Goal: Find specific page/section: Find specific page/section

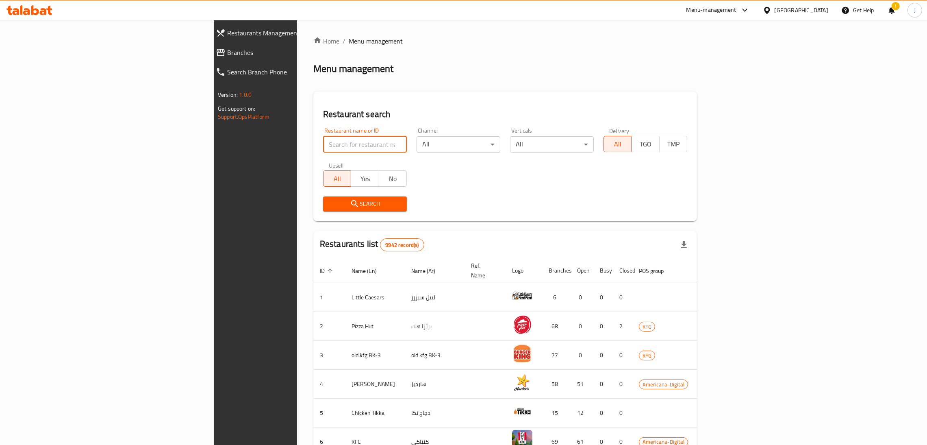
click at [323, 140] on input "search" at bounding box center [365, 144] width 84 height 16
type input "chaclate"
click button "Search" at bounding box center [365, 203] width 84 height 15
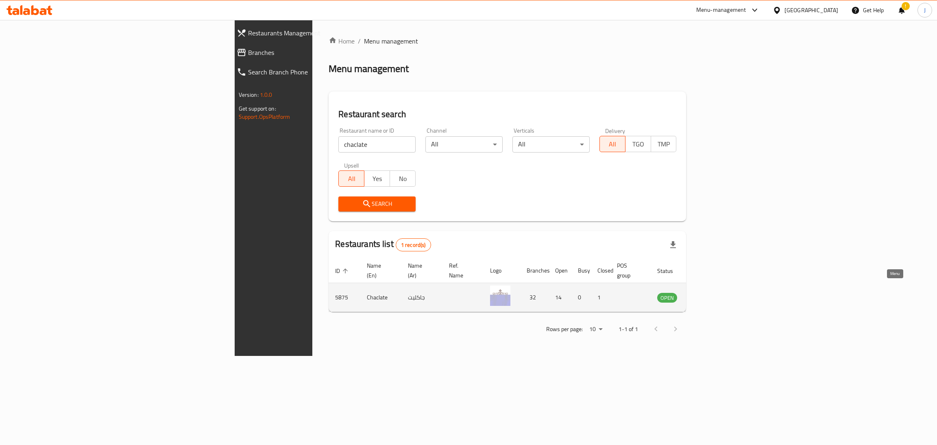
click at [709, 294] on icon "enhanced table" at bounding box center [704, 297] width 9 height 7
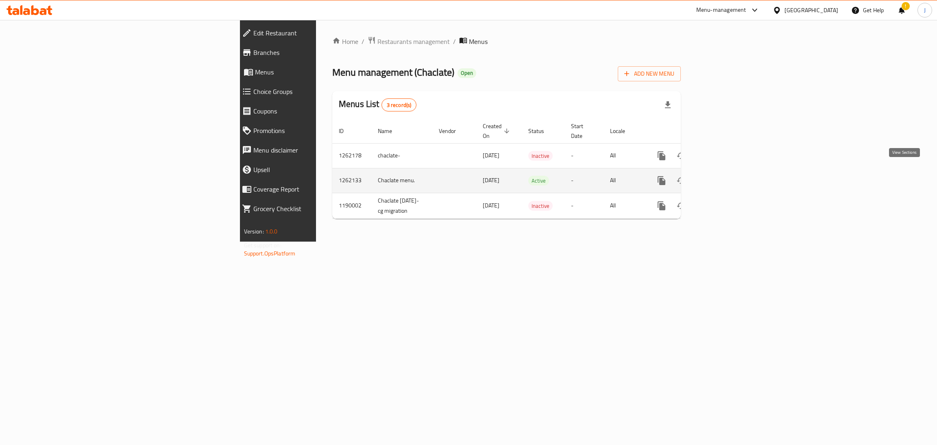
click at [725, 176] on icon "enhanced table" at bounding box center [720, 181] width 10 height 10
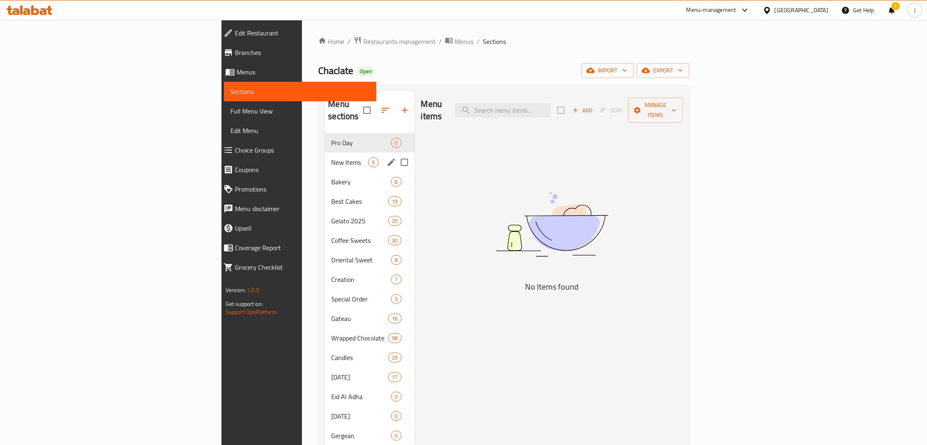
click at [325, 152] on div "New Items 5" at bounding box center [369, 162] width 89 height 20
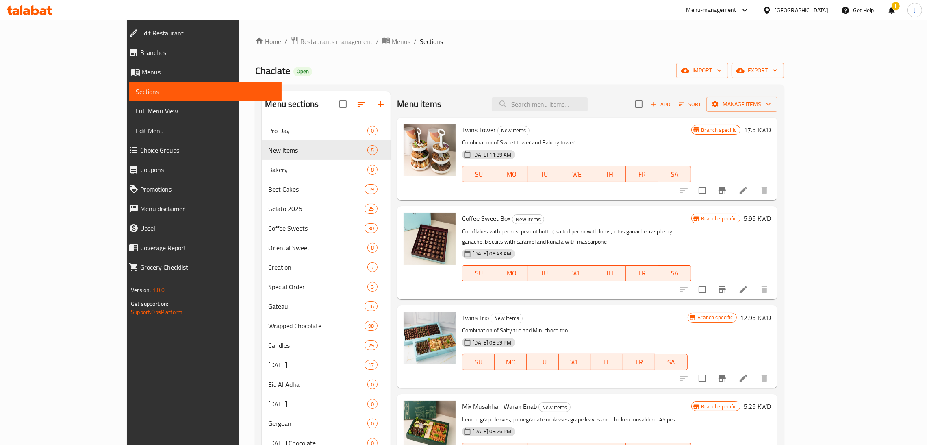
scroll to position [240, 0]
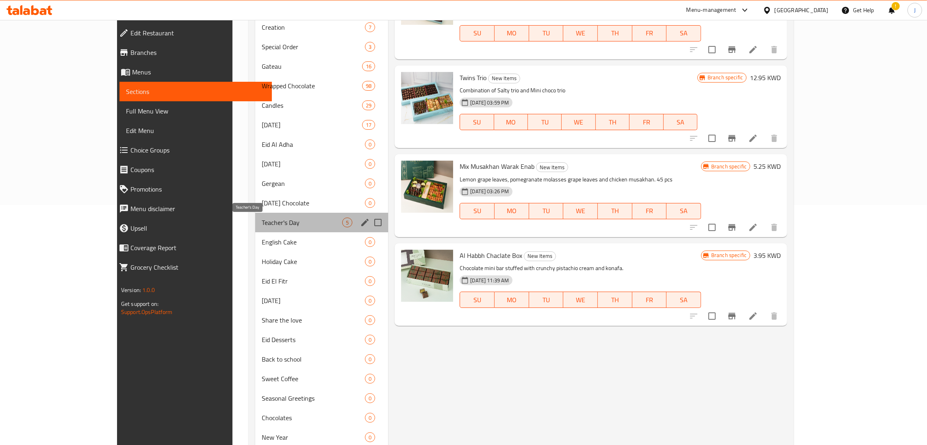
click at [262, 220] on span "Teacher's Day" at bounding box center [302, 223] width 80 height 10
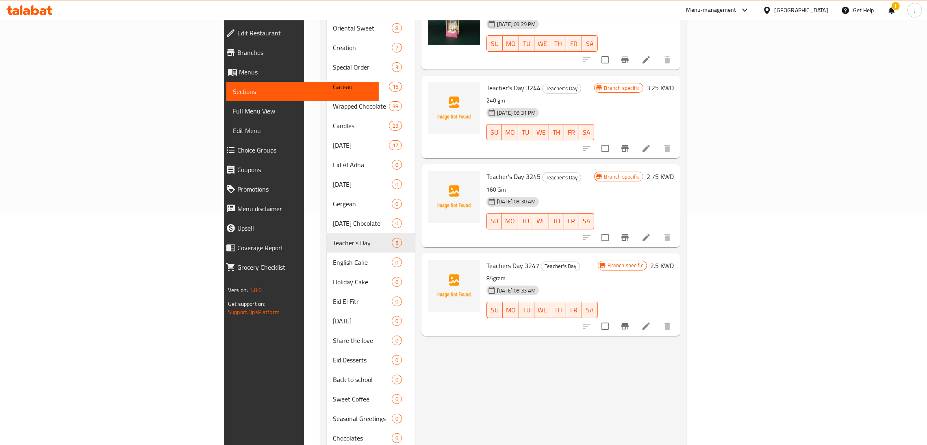
scroll to position [241, 0]
